Goal: Information Seeking & Learning: Learn about a topic

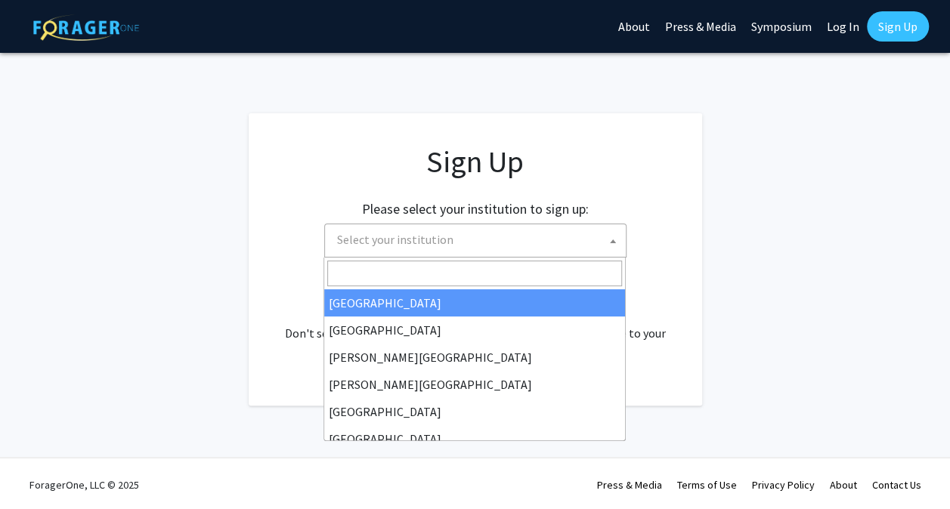
click at [493, 246] on span "Select your institution" at bounding box center [478, 239] width 295 height 31
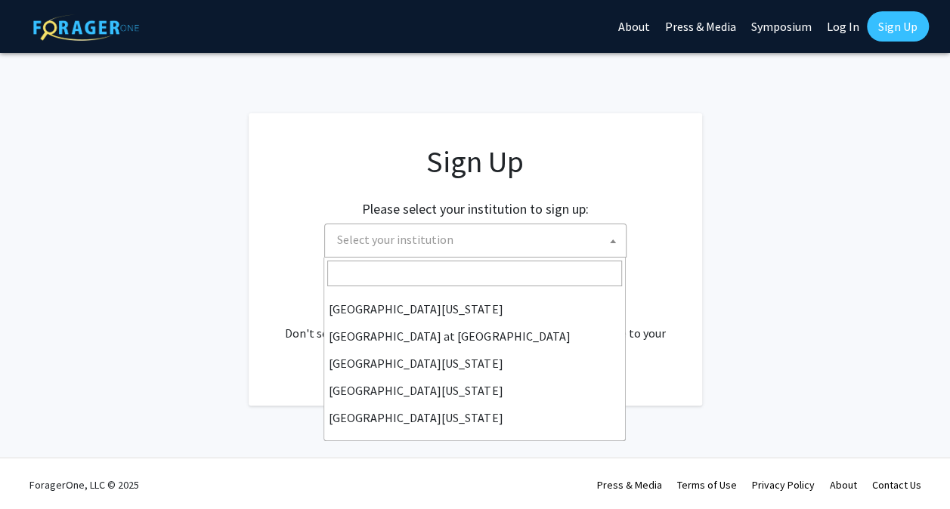
scroll to position [2, 0]
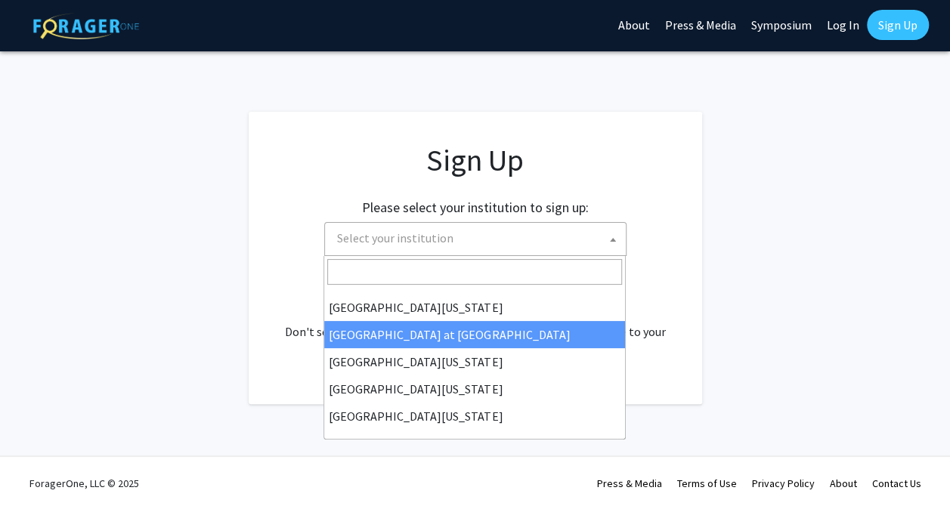
select select "18"
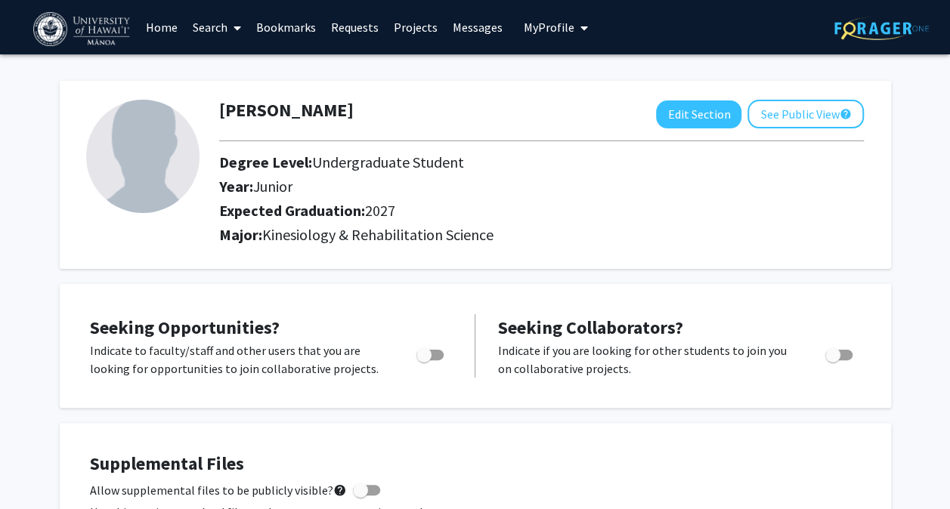
click at [344, 339] on div "Seeking Opportunities? Indicate to faculty/staff and other users that you are l…" at bounding box center [271, 345] width 362 height 63
click at [430, 355] on span "Toggle" at bounding box center [423, 354] width 15 height 15
click at [424, 360] on input "Are you actively seeking opportunities?" at bounding box center [423, 360] width 1 height 1
checkbox input "true"
click at [214, 28] on link "Search" at bounding box center [216, 27] width 63 height 53
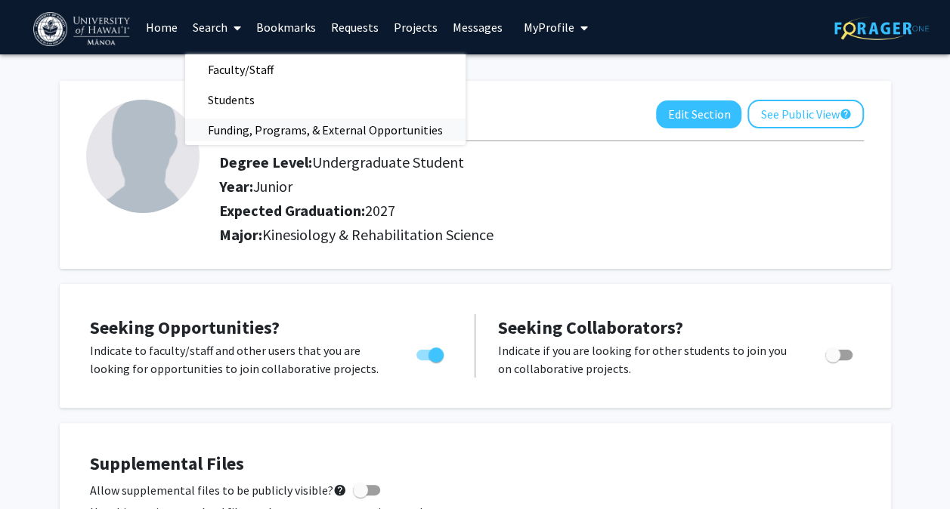
click at [276, 134] on span "Funding, Programs, & External Opportunities" at bounding box center [325, 130] width 280 height 30
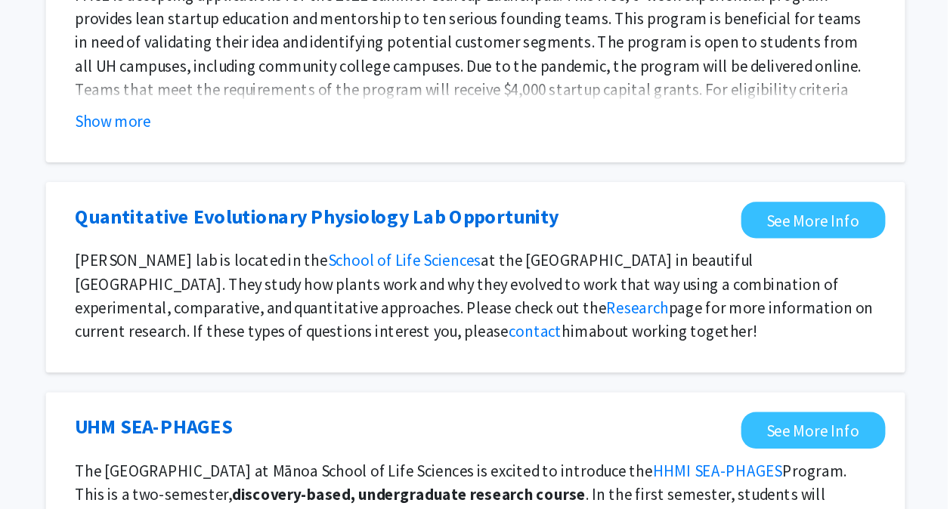
scroll to position [938, 0]
click at [552, 273] on link "Quantitative Evolutionary Physiology Lab Opportunity" at bounding box center [468, 284] width 370 height 23
click at [614, 365] on link "contact" at bounding box center [634, 372] width 41 height 15
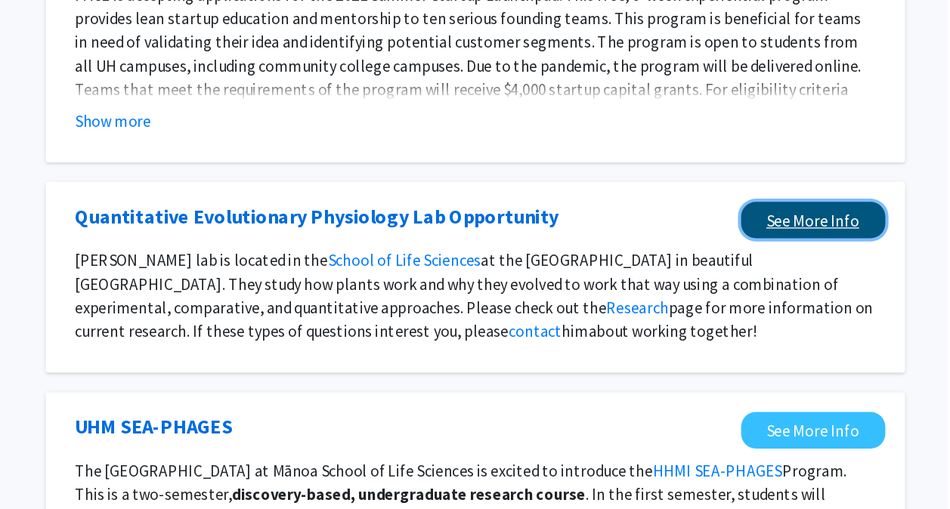
click at [812, 273] on link "See More Info" at bounding box center [847, 287] width 110 height 28
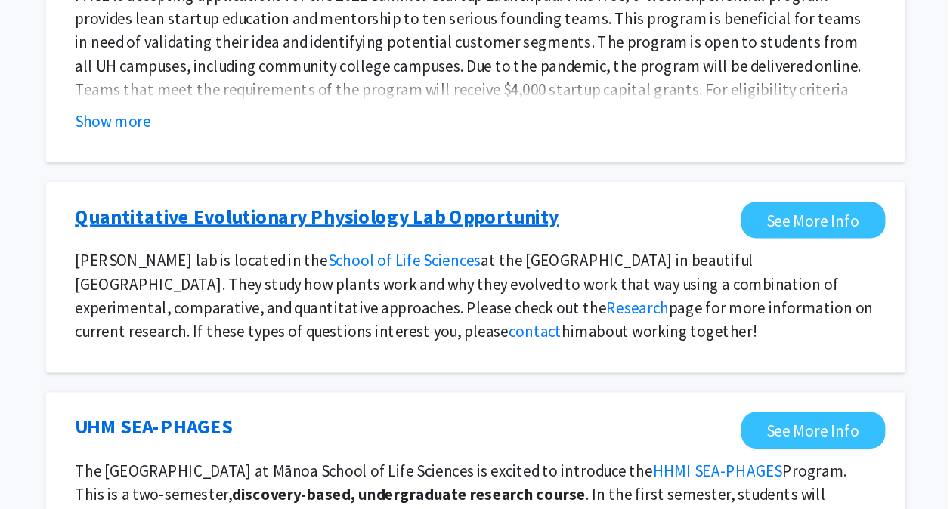
click at [450, 273] on link "Quantitative Evolutionary Physiology Lab Opportunity" at bounding box center [468, 284] width 370 height 23
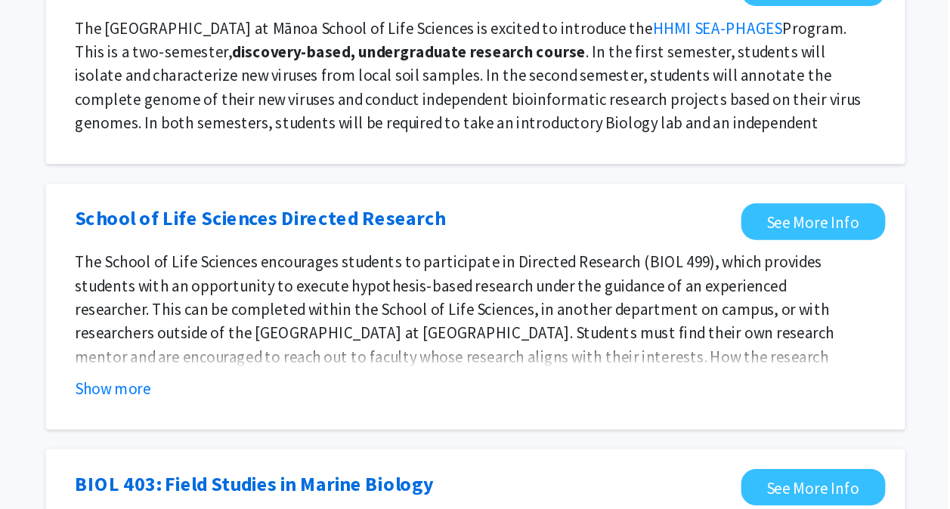
scroll to position [1289, 0]
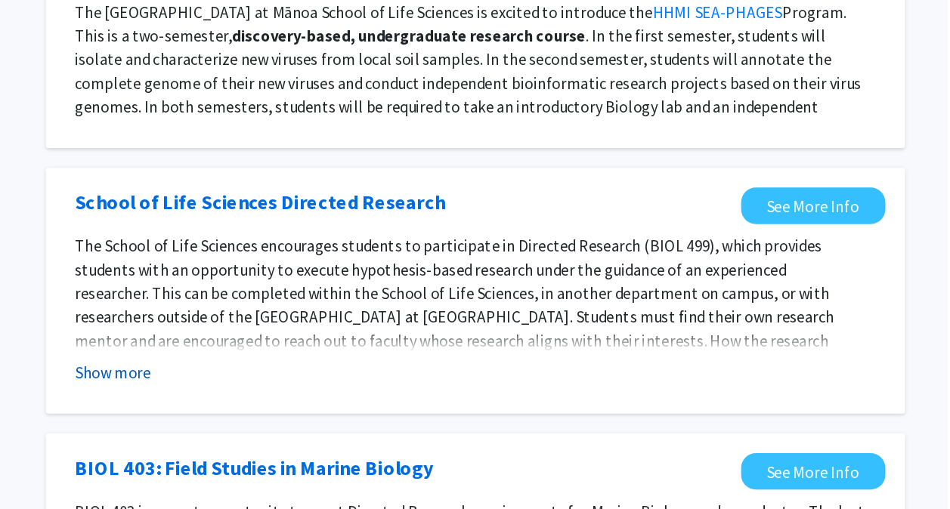
click at [326, 395] on button "Show more" at bounding box center [312, 404] width 58 height 18
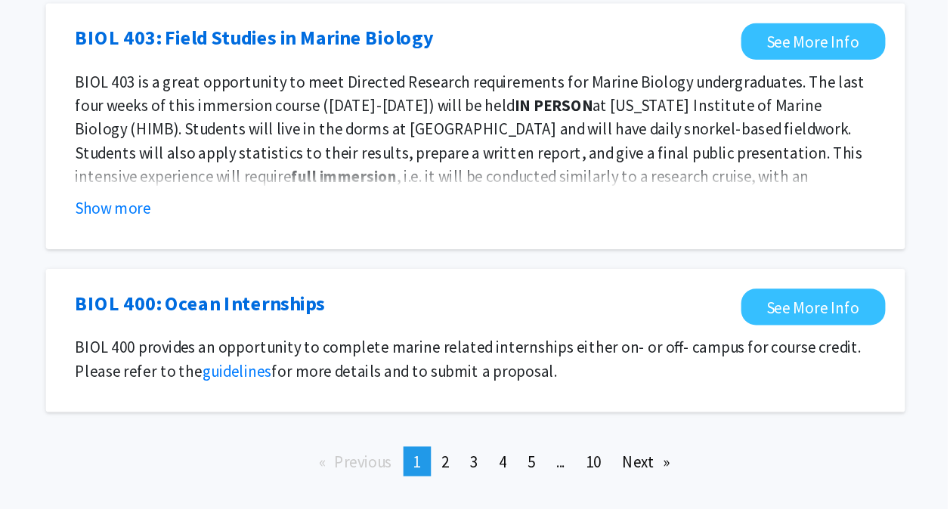
scroll to position [1685, 0]
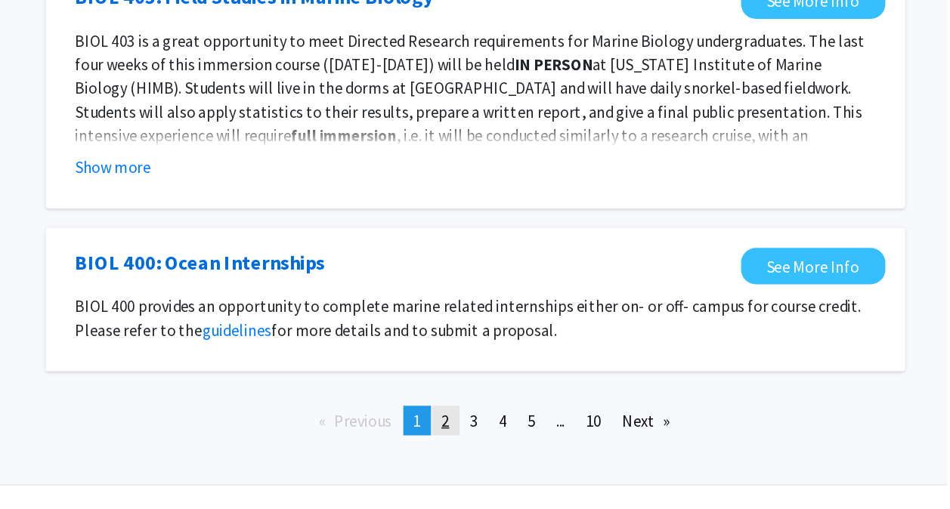
click at [563, 434] on span "2" at bounding box center [566, 441] width 6 height 15
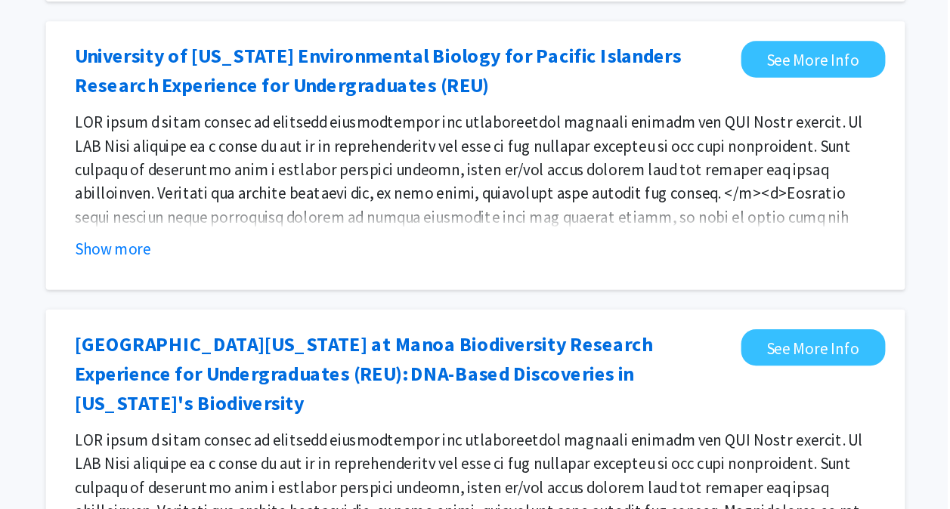
scroll to position [511, 0]
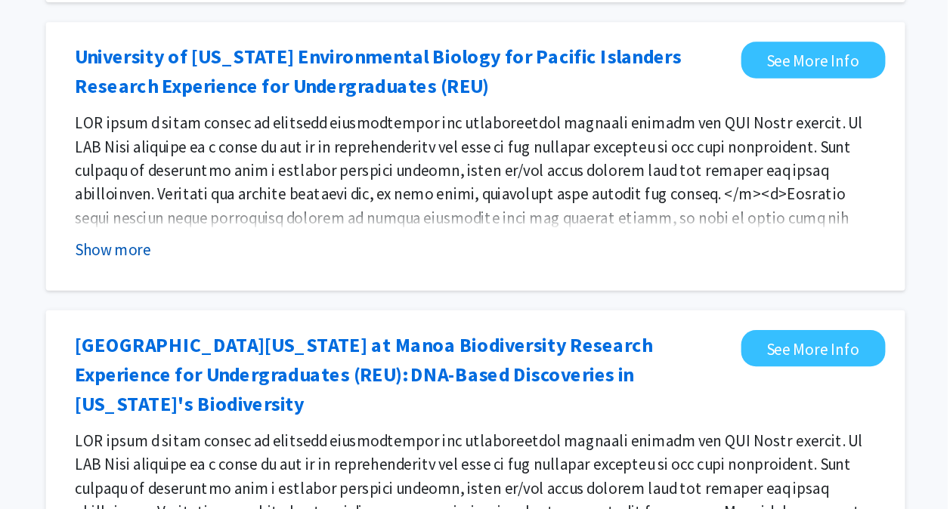
click at [328, 234] on button "Show more" at bounding box center [312, 239] width 58 height 18
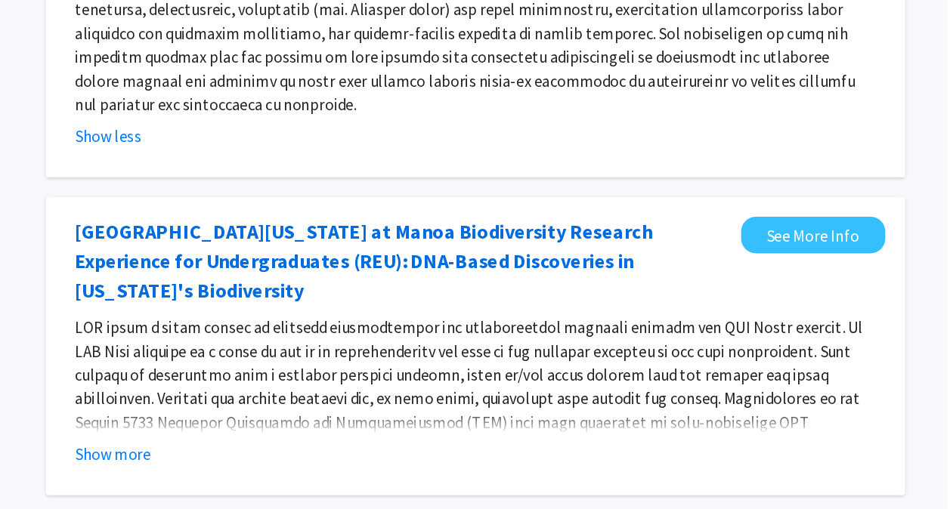
scroll to position [636, 0]
click at [329, 457] on button "Show more" at bounding box center [312, 466] width 58 height 18
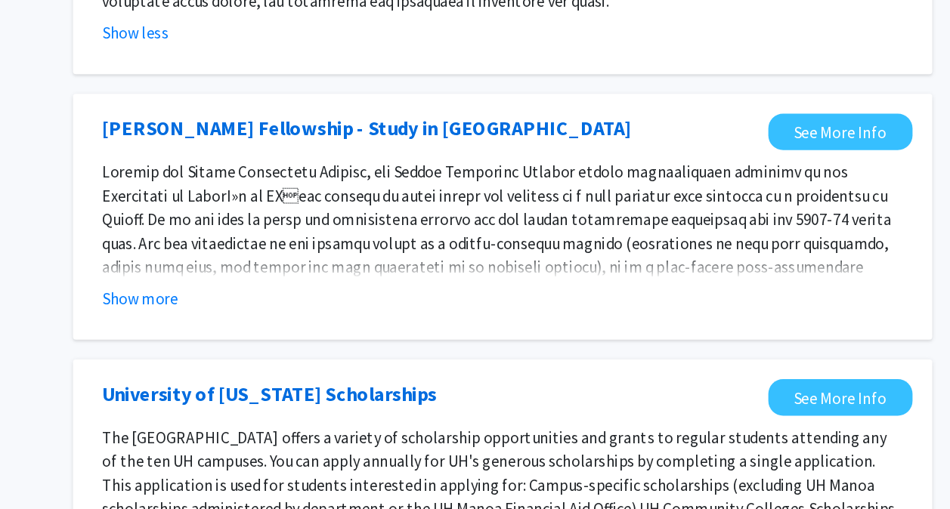
scroll to position [1190, 0]
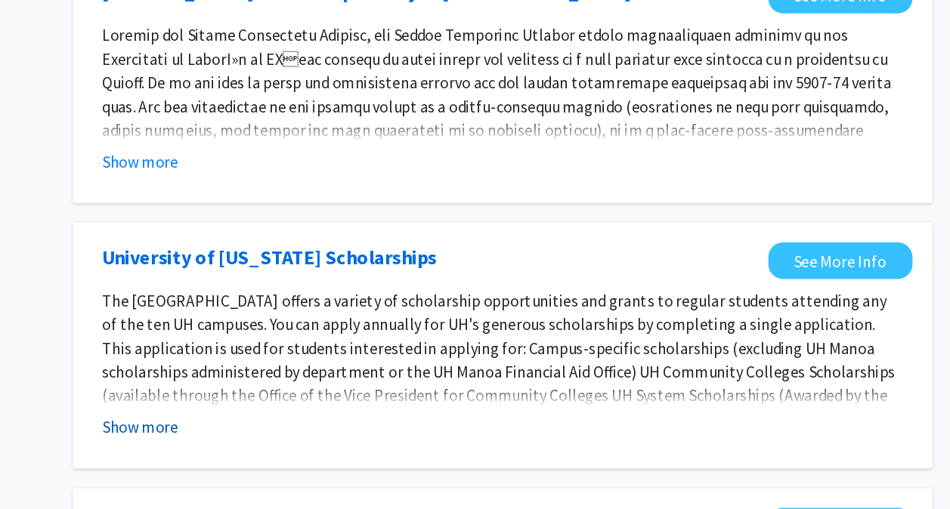
click at [325, 437] on button "Show more" at bounding box center [312, 446] width 58 height 18
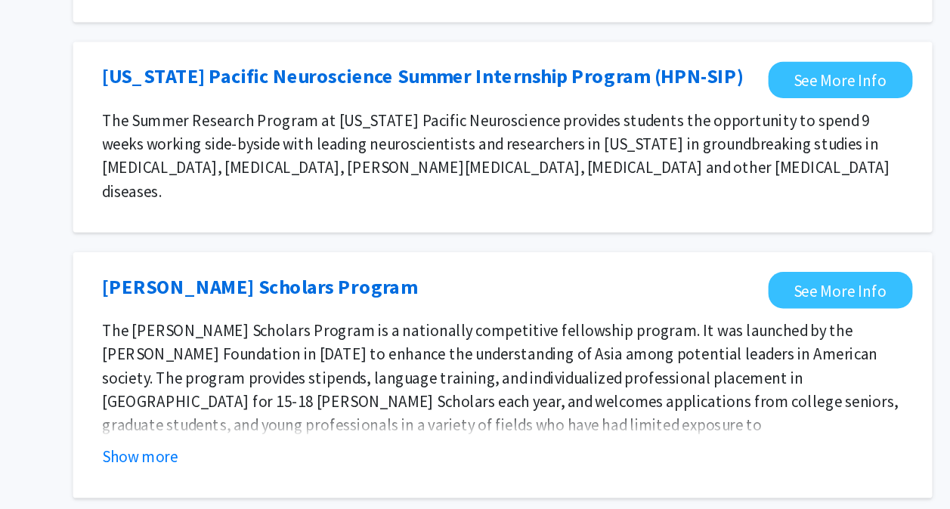
scroll to position [1935, 0]
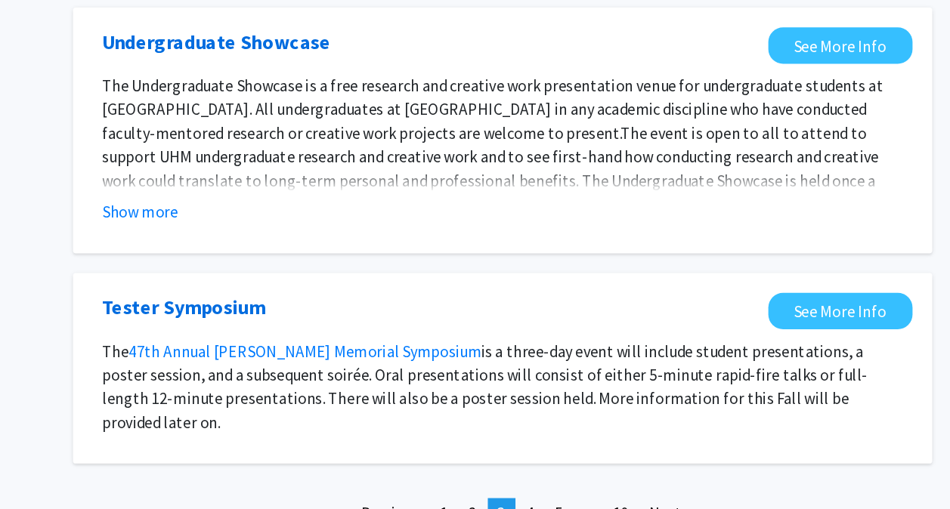
scroll to position [1599, 0]
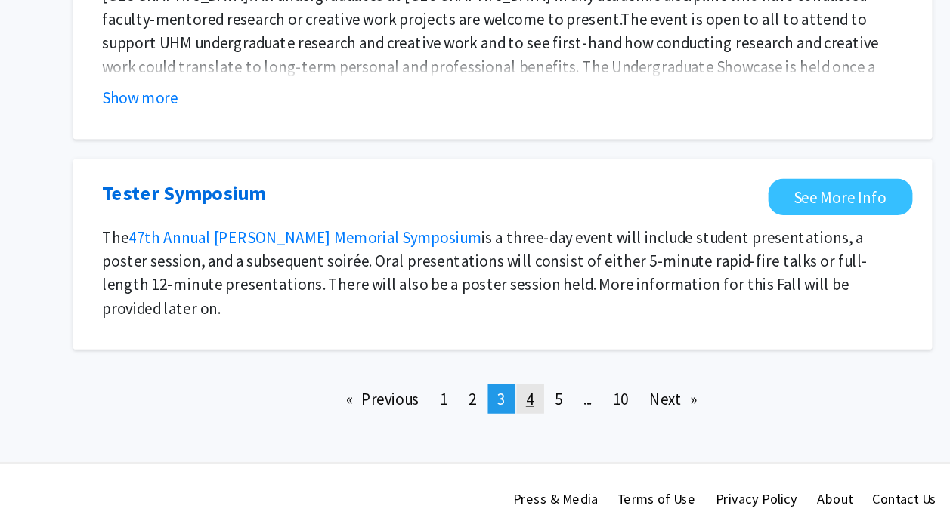
click at [612, 413] on link "page 4" at bounding box center [609, 424] width 21 height 23
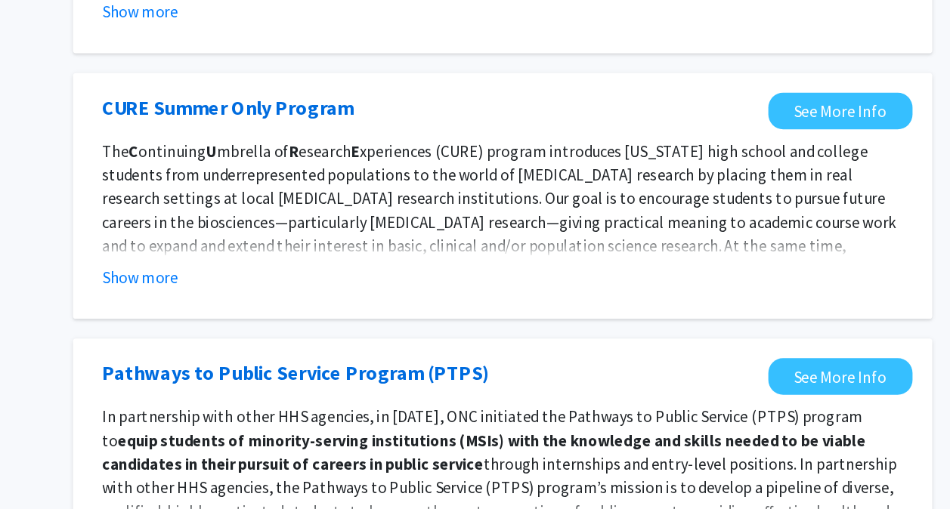
scroll to position [1650, 0]
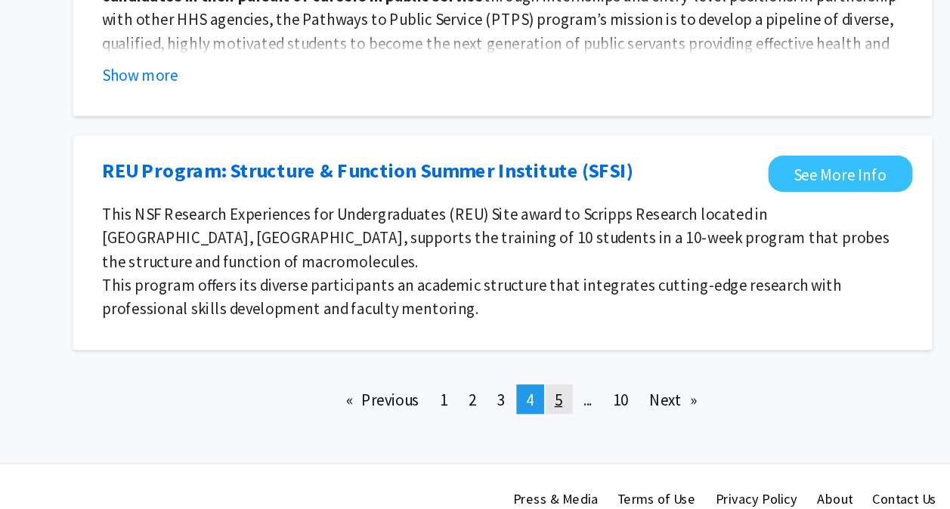
click at [631, 417] on span "5" at bounding box center [631, 424] width 6 height 15
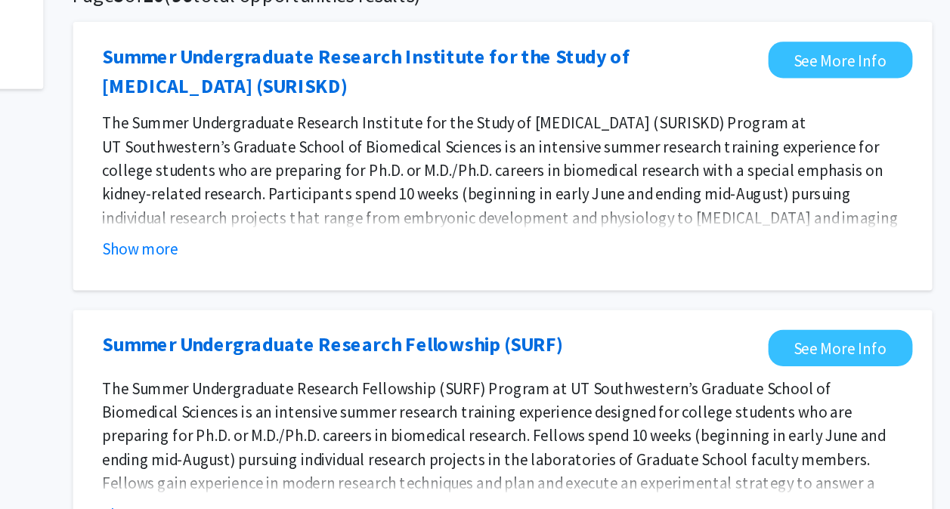
scroll to position [113, 0]
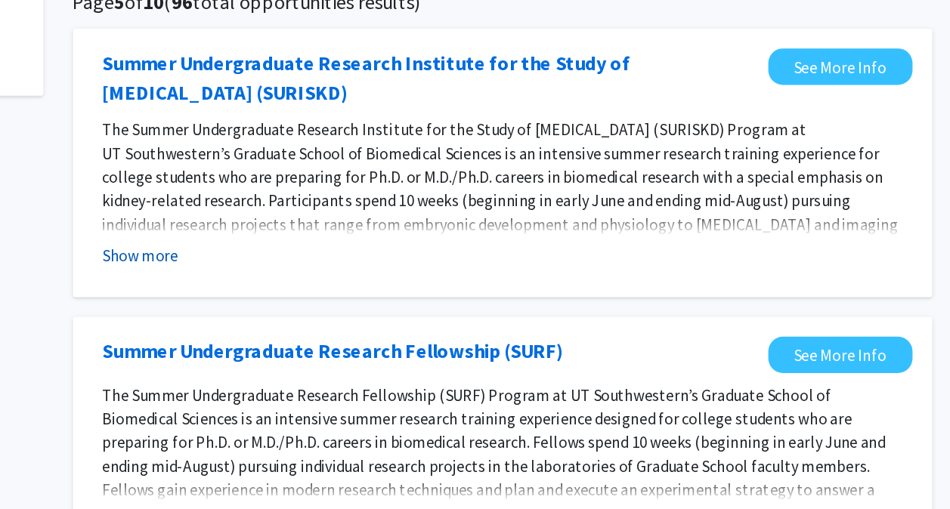
click at [310, 218] on button "Show more" at bounding box center [312, 214] width 58 height 18
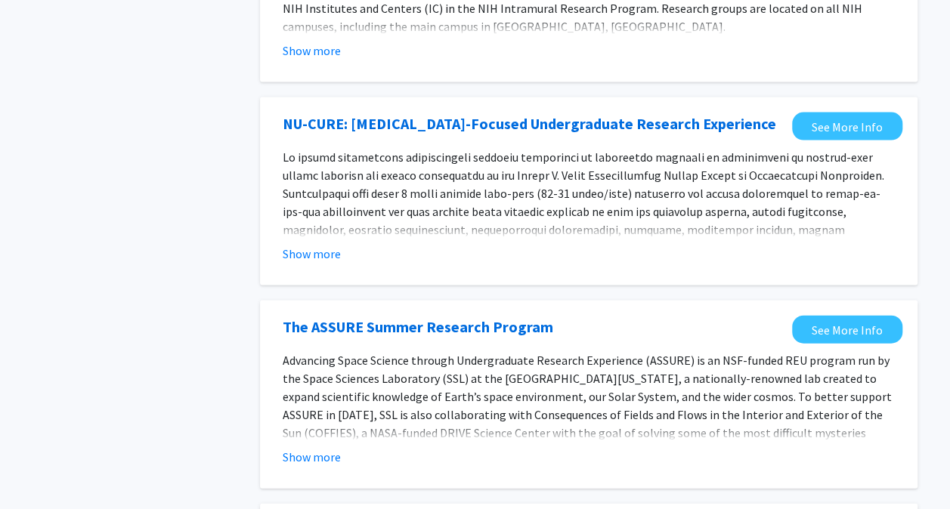
scroll to position [1764, 0]
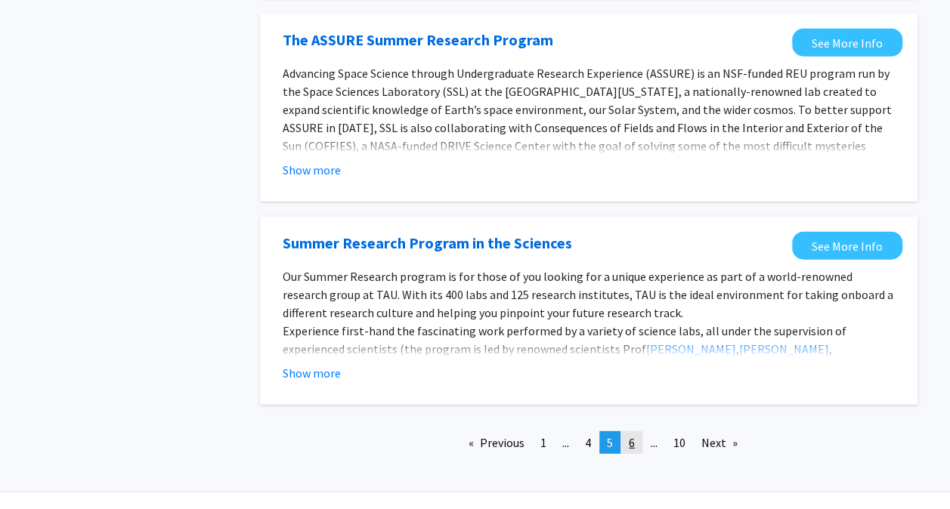
click at [631, 431] on link "page 6" at bounding box center [631, 442] width 21 height 23
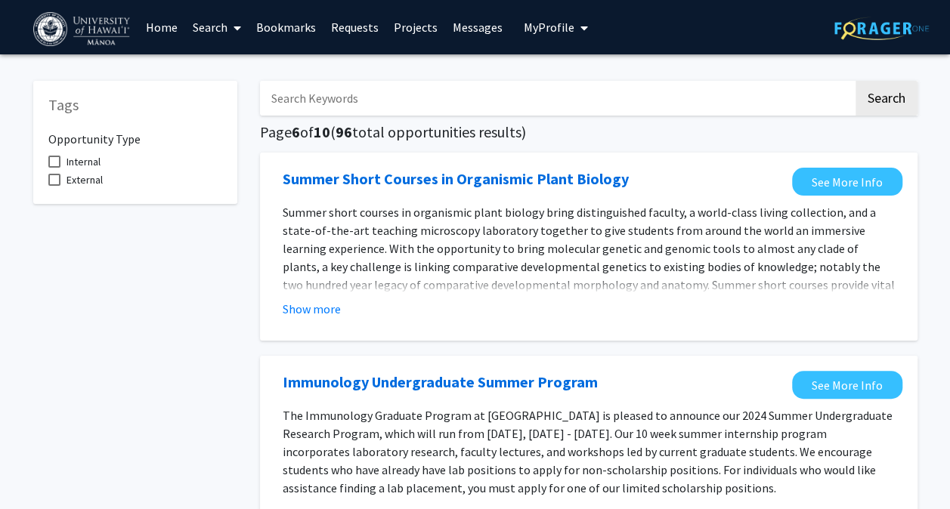
click at [212, 23] on link "Search" at bounding box center [216, 27] width 63 height 53
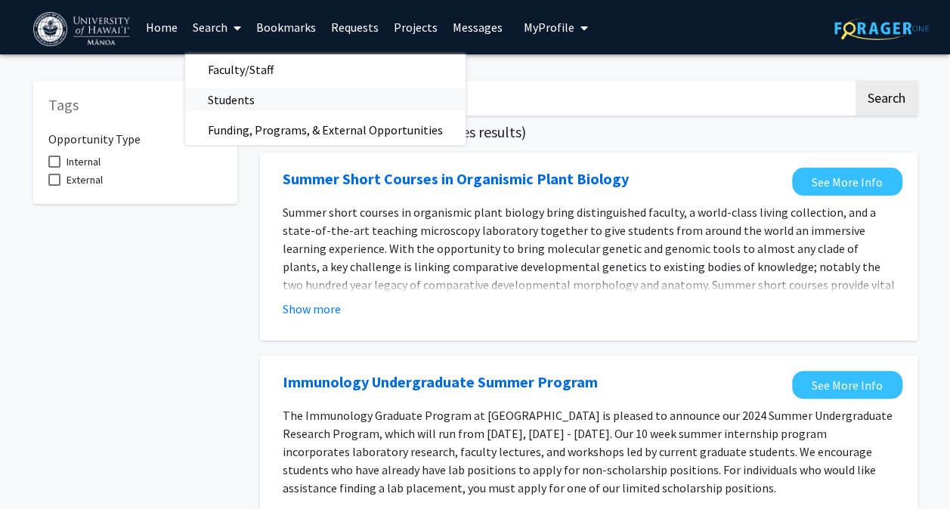
click at [233, 96] on span "Students" at bounding box center [231, 100] width 92 height 30
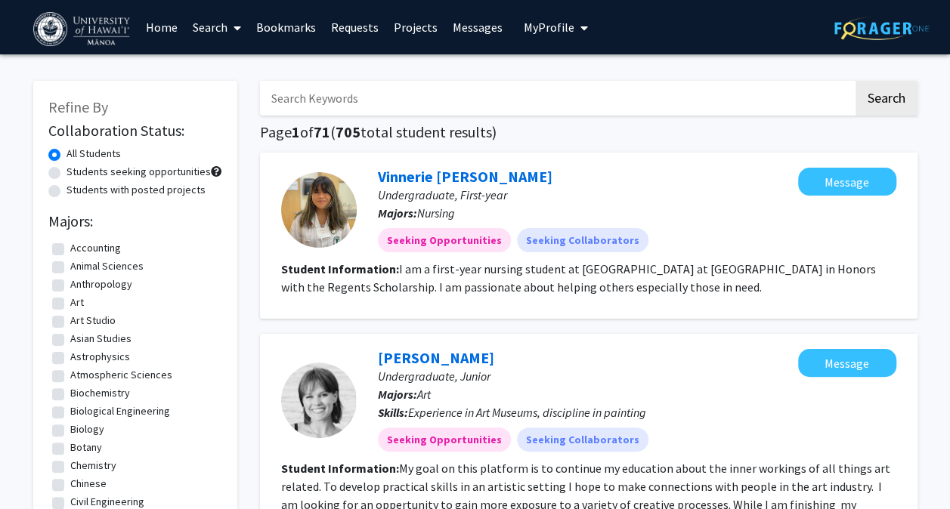
click at [155, 29] on link "Home" at bounding box center [161, 27] width 47 height 53
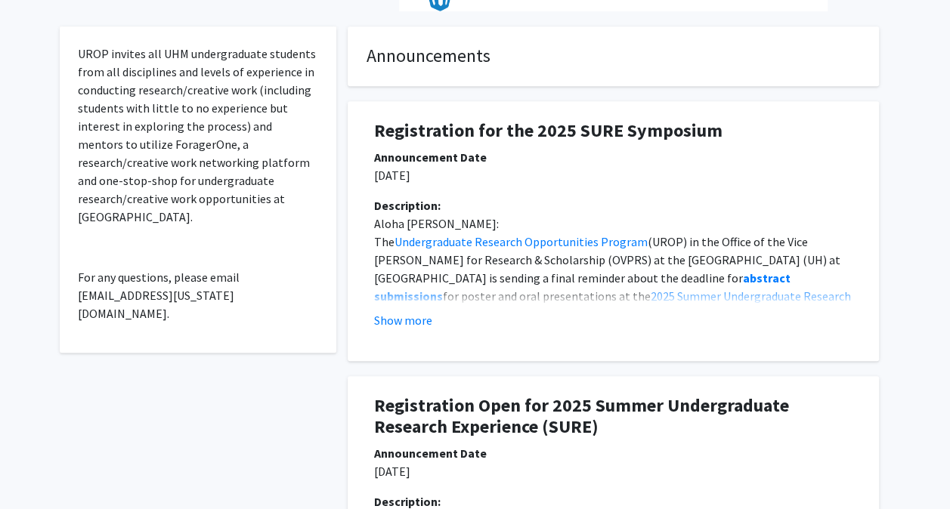
scroll to position [400, 0]
click at [408, 329] on div "Description: Aloha [PERSON_NAME]: The Undergraduate Research Opportunities Prog…" at bounding box center [613, 269] width 501 height 145
click at [406, 325] on button "Show more" at bounding box center [403, 321] width 58 height 18
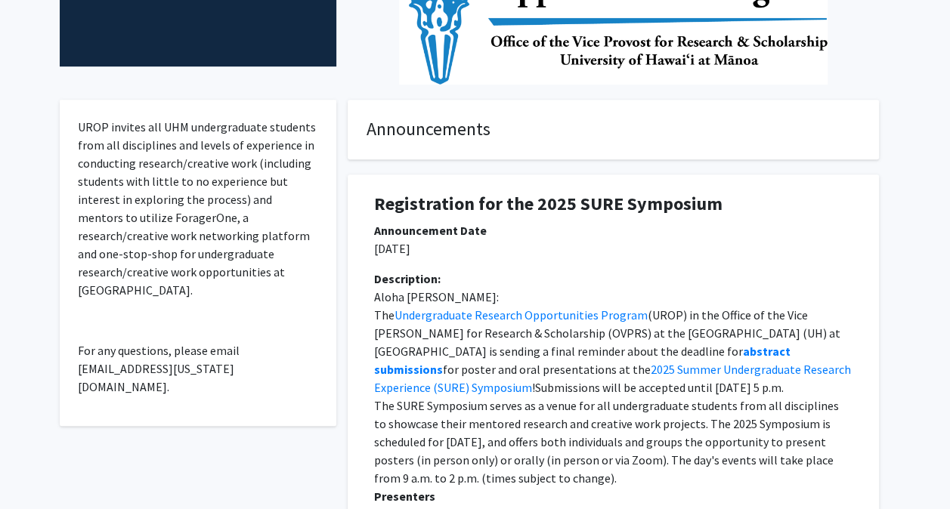
scroll to position [330, 0]
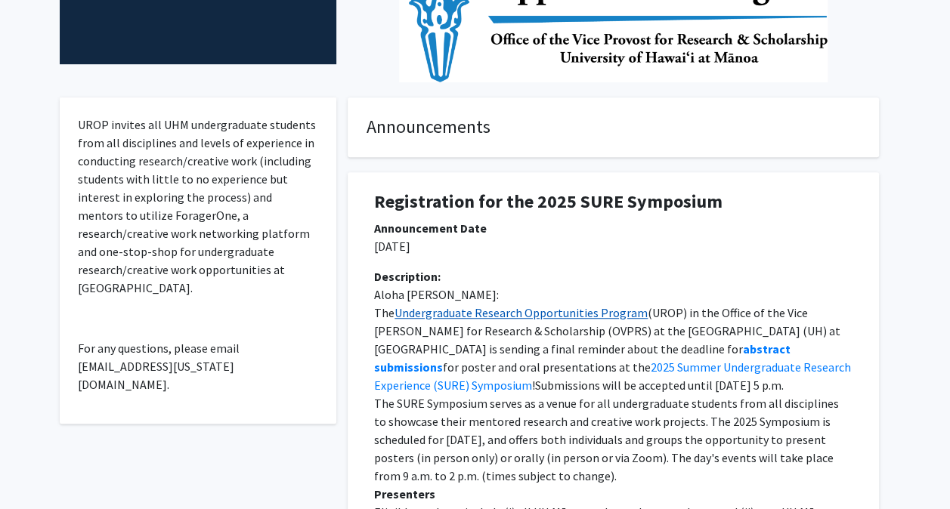
click at [488, 310] on link "Undergraduate Research Opportunities Program" at bounding box center [520, 312] width 253 height 15
